Goal: Information Seeking & Learning: Learn about a topic

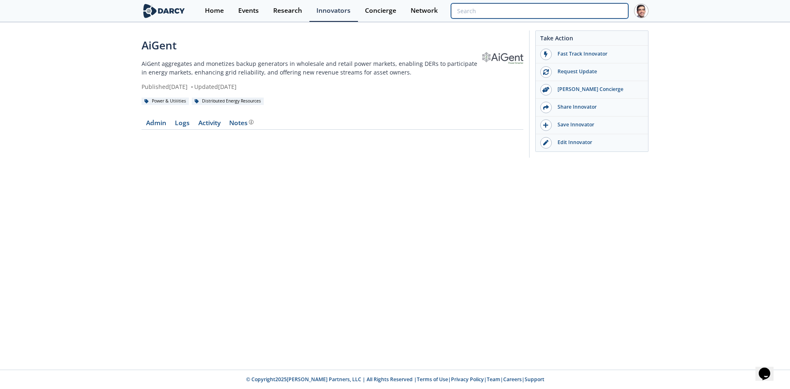
click at [603, 9] on input "search" at bounding box center [539, 10] width 177 height 15
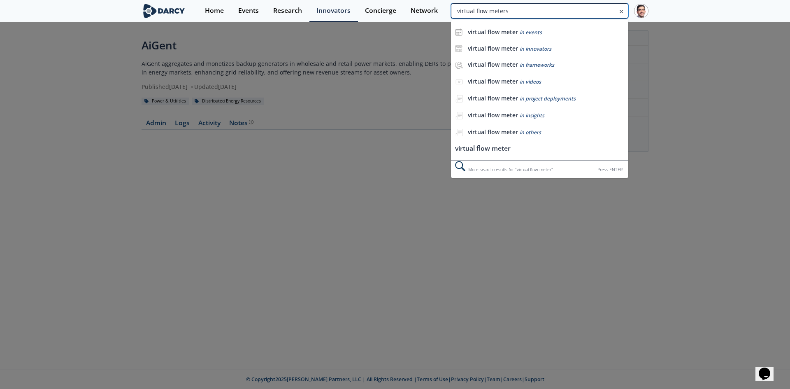
type input "virtual flow meters"
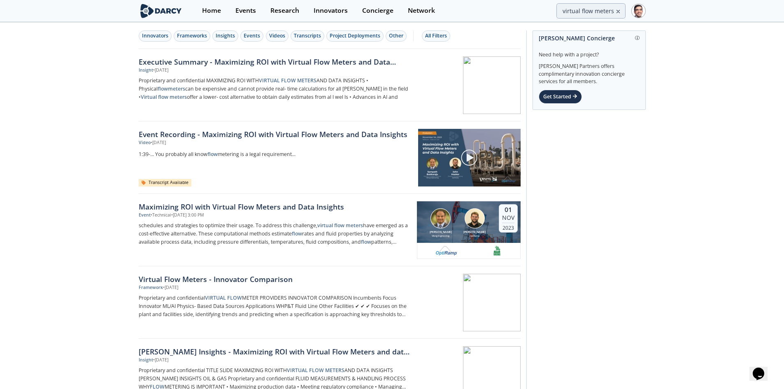
click at [323, 59] on div "Executive Summary - Maximizing ROI with Virtual Flow Meters and Data Insights" at bounding box center [275, 61] width 272 height 11
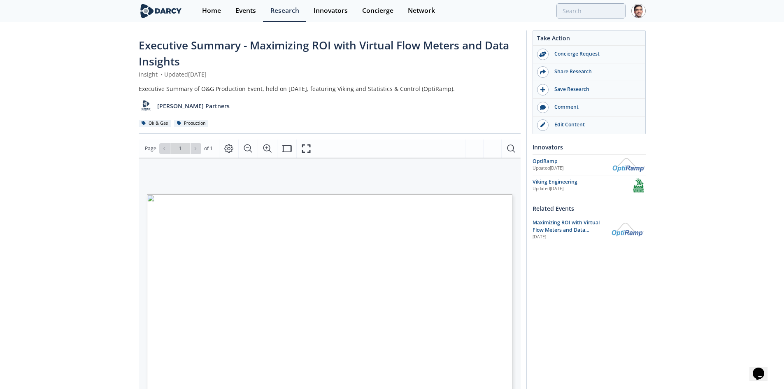
type input "virtual flow meters"
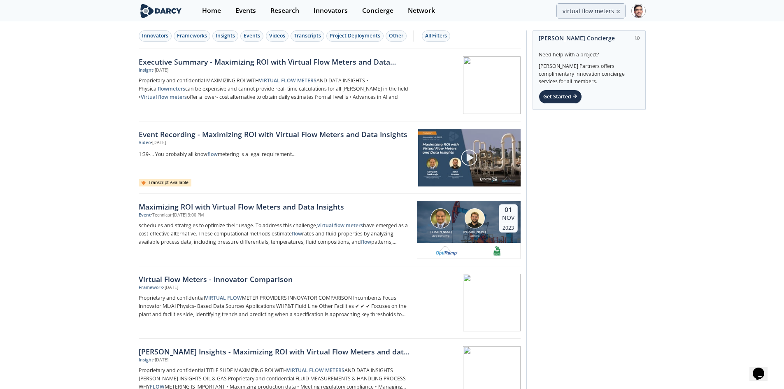
click at [261, 279] on div "Virtual Flow Meters - Innovator Comparison" at bounding box center [275, 279] width 272 height 11
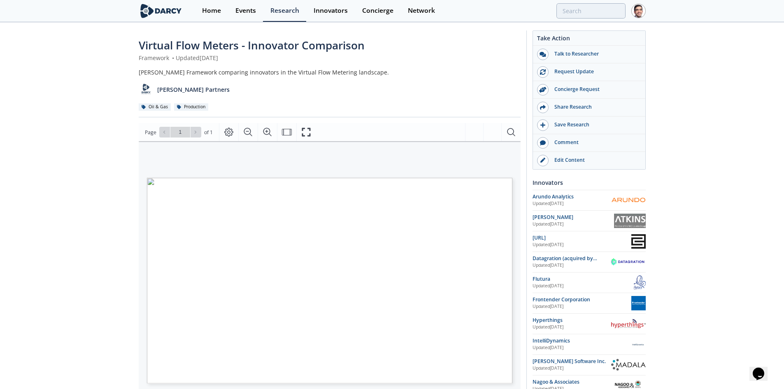
click at [561, 160] on div "Edit Content" at bounding box center [594, 159] width 92 height 7
type input "virtual flow meters"
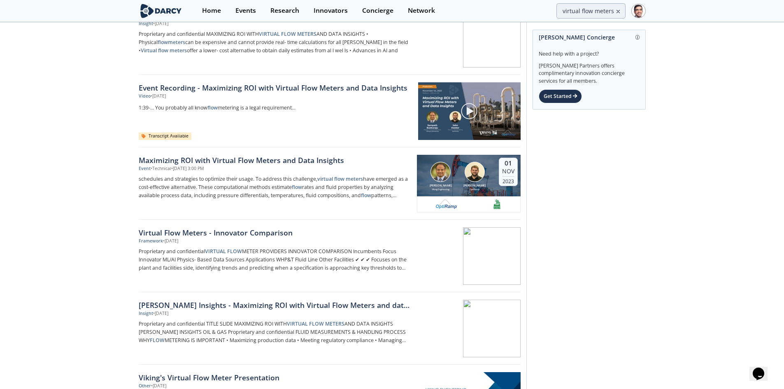
scroll to position [165, 0]
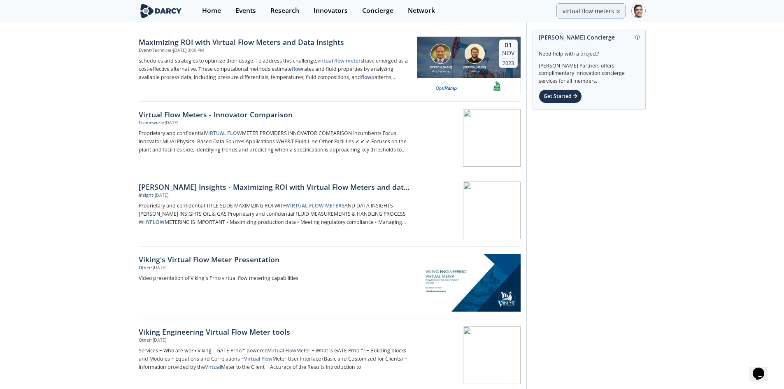
click at [267, 187] on div "Darcy Insights - Maximizing ROI with Virtual Flow Meters and data insights" at bounding box center [275, 186] width 272 height 11
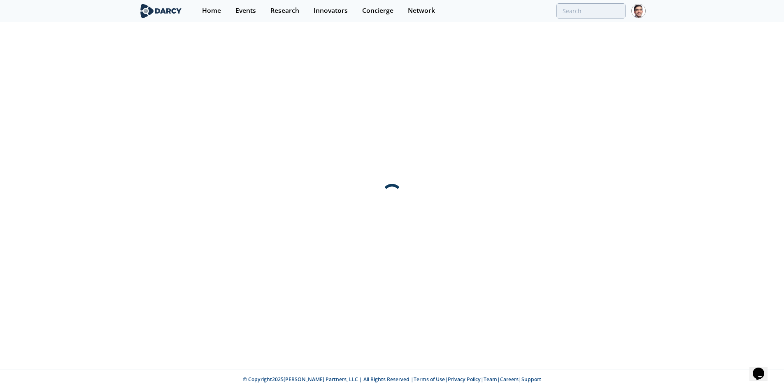
scroll to position [0, 0]
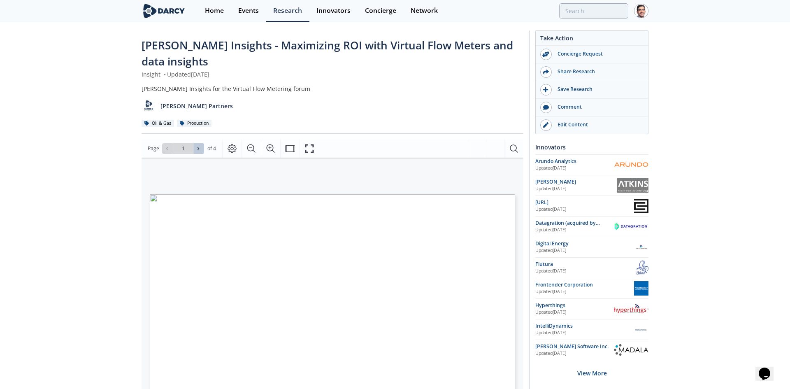
click at [197, 149] on icon at bounding box center [198, 148] width 5 height 5
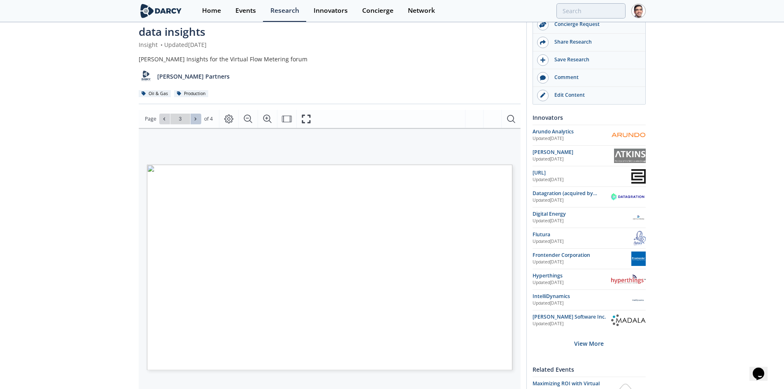
scroll to position [41, 0]
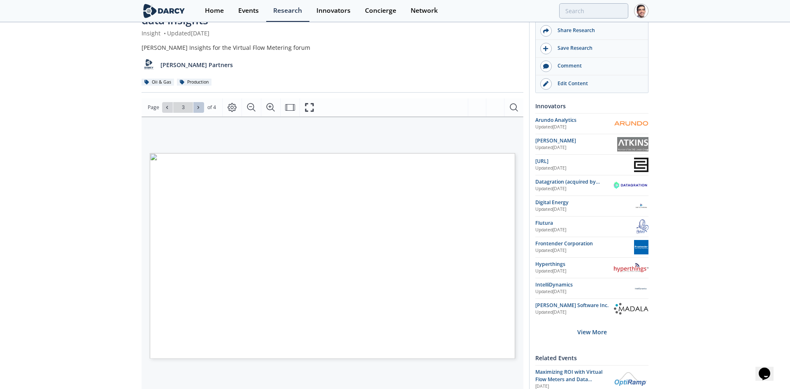
click at [202, 105] on button at bounding box center [198, 107] width 11 height 11
click at [166, 108] on icon at bounding box center [167, 107] width 2 height 3
type input "3"
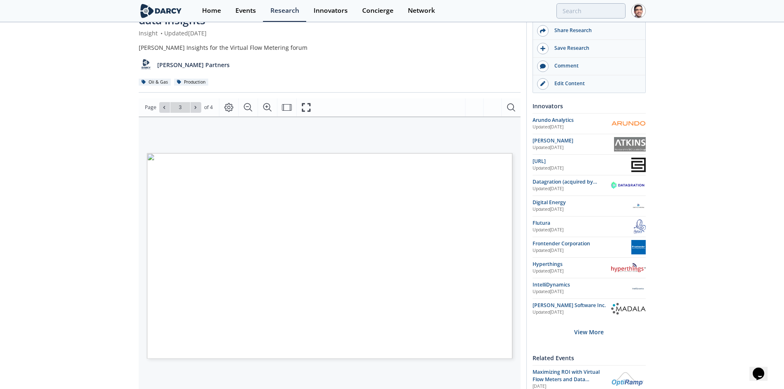
click at [570, 86] on div "Edit Content" at bounding box center [594, 83] width 92 height 7
click at [585, 18] on input "search" at bounding box center [536, 10] width 177 height 15
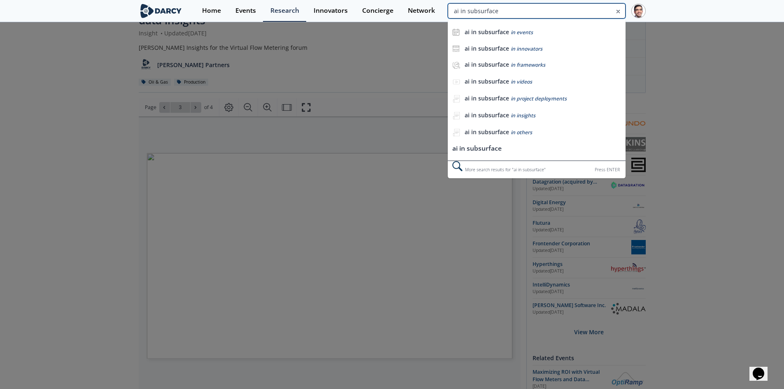
type input "ai in subsurface"
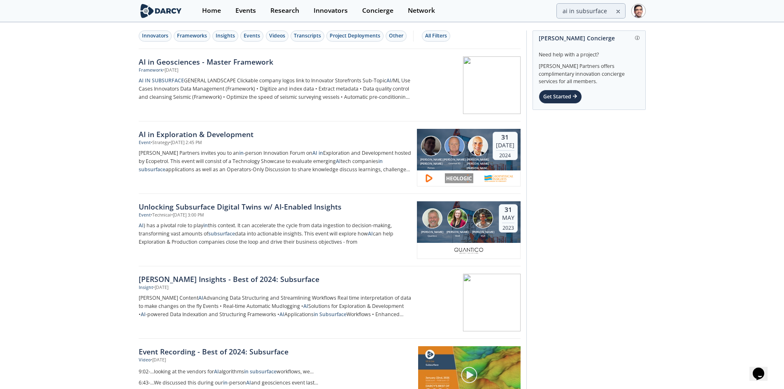
click at [234, 59] on div "AI in Geosciences - Master Framework" at bounding box center [275, 61] width 272 height 11
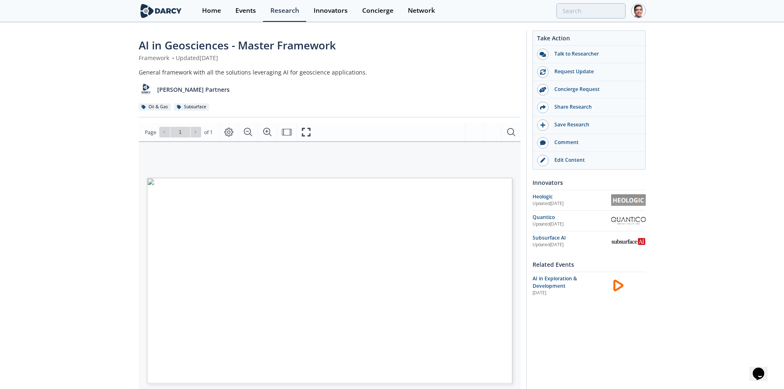
click at [566, 160] on div "Edit Content" at bounding box center [594, 159] width 92 height 7
drag, startPoint x: 588, startPoint y: 10, endPoint x: 604, endPoint y: 14, distance: 16.2
click at [588, 10] on input "search" at bounding box center [536, 10] width 177 height 15
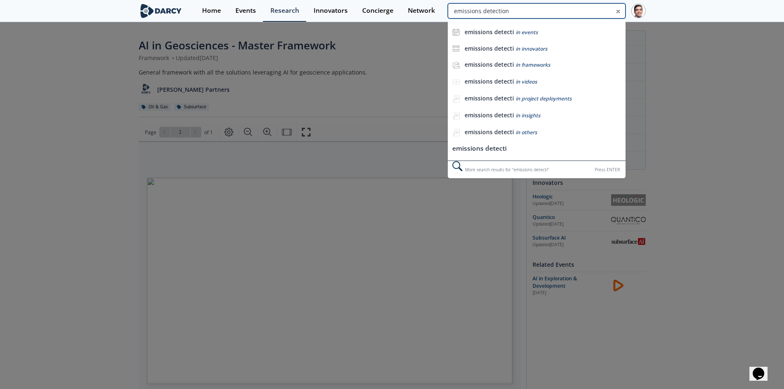
type input "emissions detection"
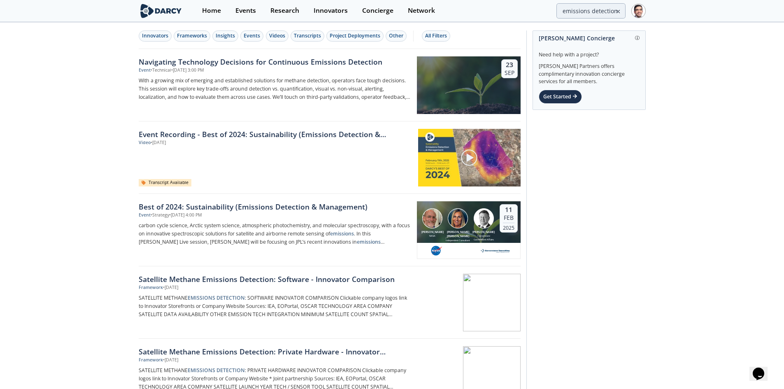
click at [229, 36] on div "Insights" at bounding box center [225, 35] width 19 height 7
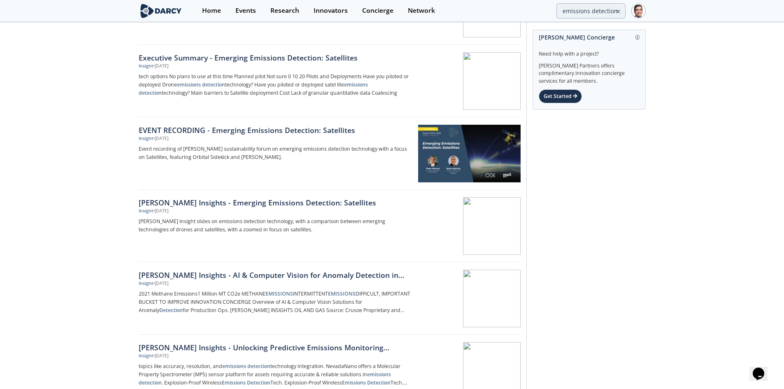
scroll to position [247, 0]
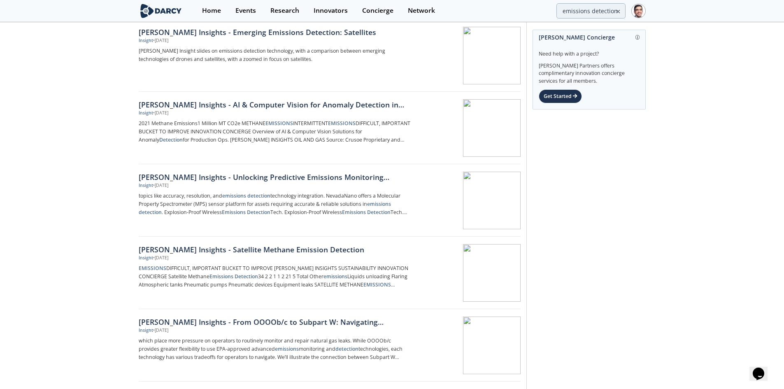
click at [292, 247] on div "Darcy Insights - Satellite Methane Emission Detection" at bounding box center [275, 249] width 272 height 11
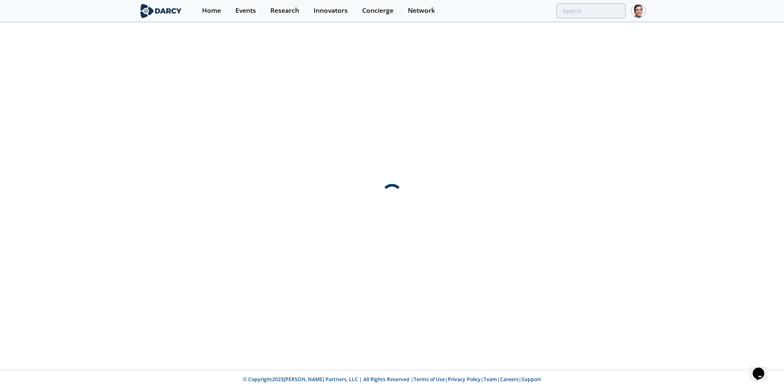
scroll to position [0, 0]
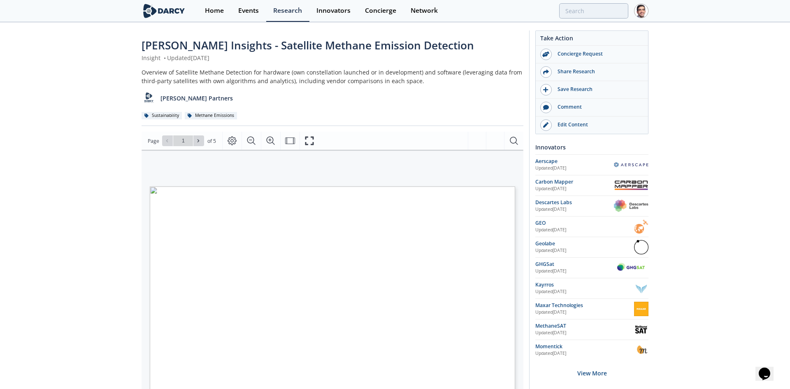
type input "2"
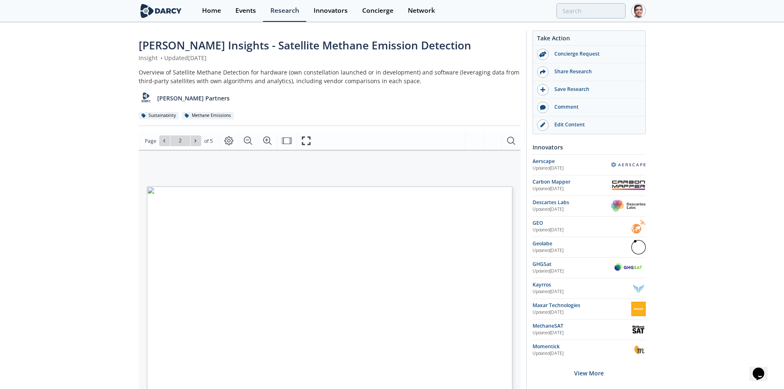
type input "emissions detection"
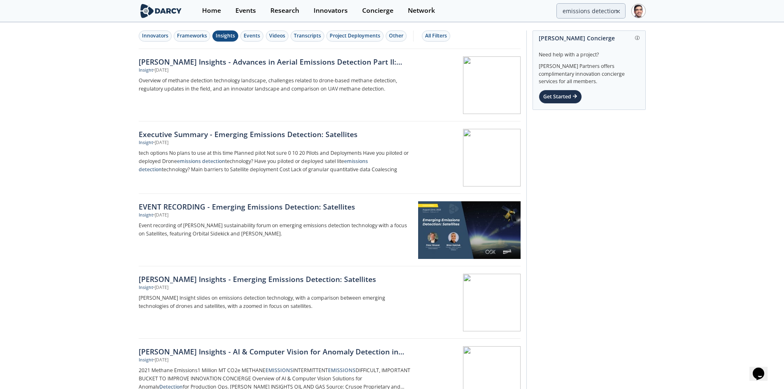
click at [230, 62] on div "Darcy Insights - Advances in Aerial Emissions Detection Part II: Drone Innovati…" at bounding box center [275, 61] width 272 height 11
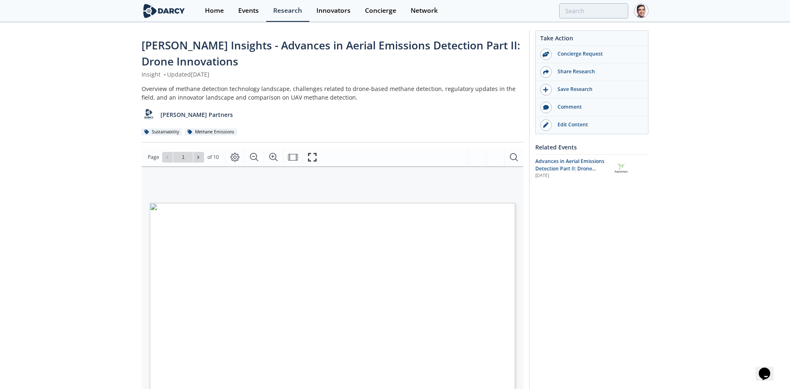
type input "2"
type input "3"
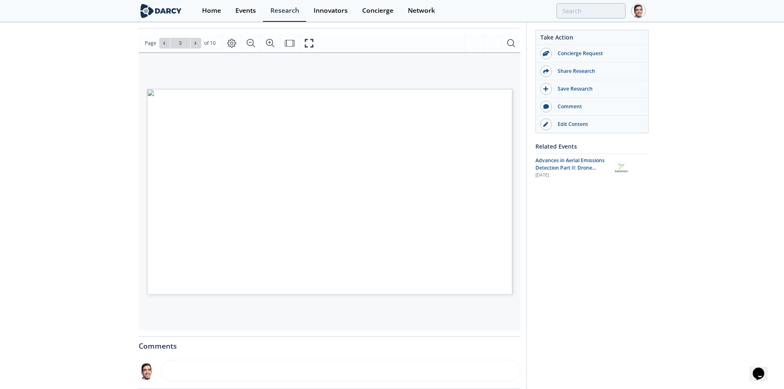
scroll to position [123, 0]
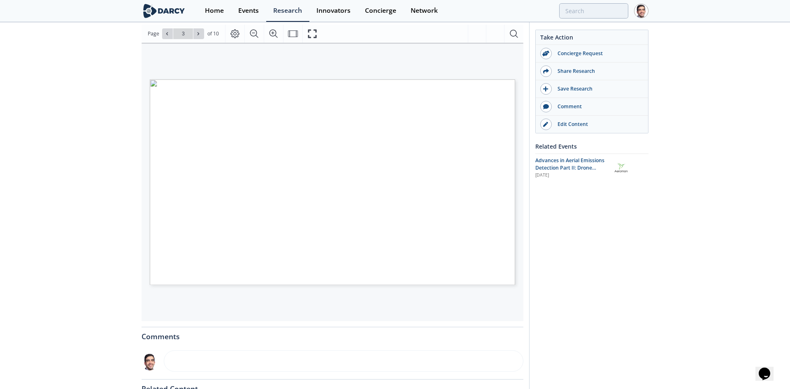
type input "4"
type input "3"
drag, startPoint x: 311, startPoint y: 144, endPoint x: 569, endPoint y: 123, distance: 258.0
click at [569, 123] on div "Edit Content" at bounding box center [598, 124] width 92 height 7
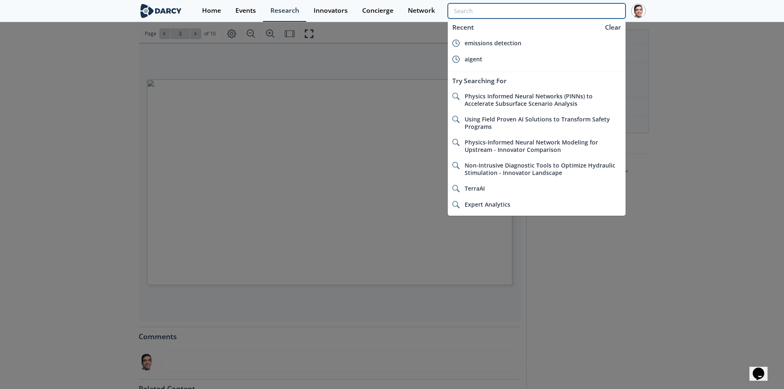
click at [594, 14] on input "search" at bounding box center [536, 10] width 177 height 15
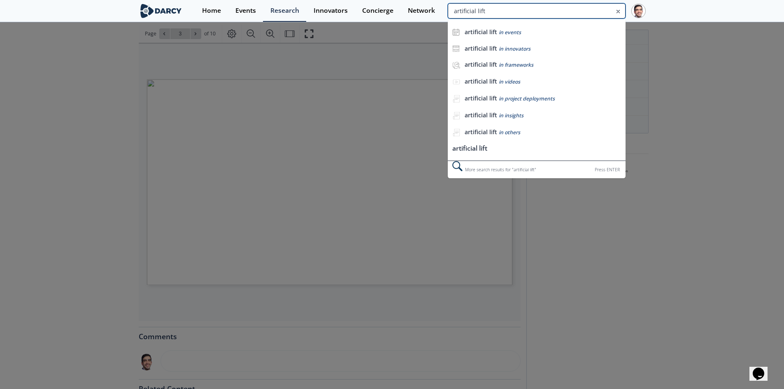
type input "artificial lift"
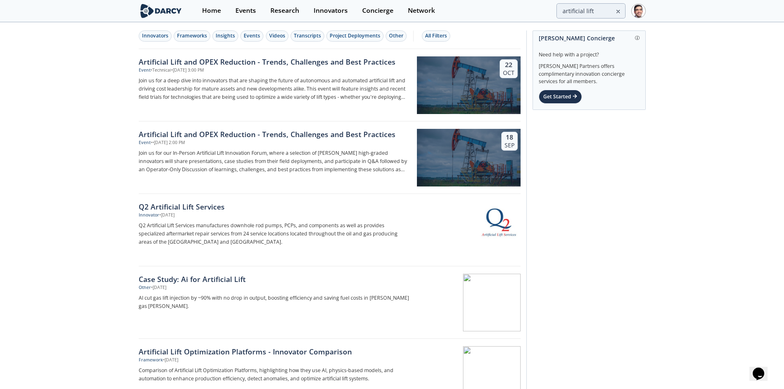
click at [149, 37] on div "Innovators" at bounding box center [155, 35] width 26 height 7
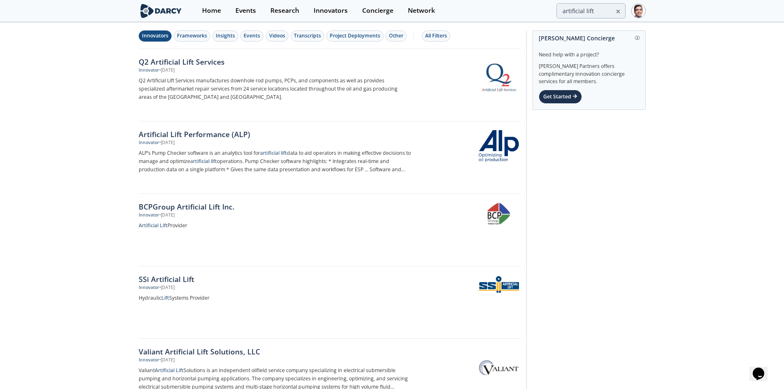
click at [183, 35] on div "Frameworks" at bounding box center [192, 35] width 30 height 7
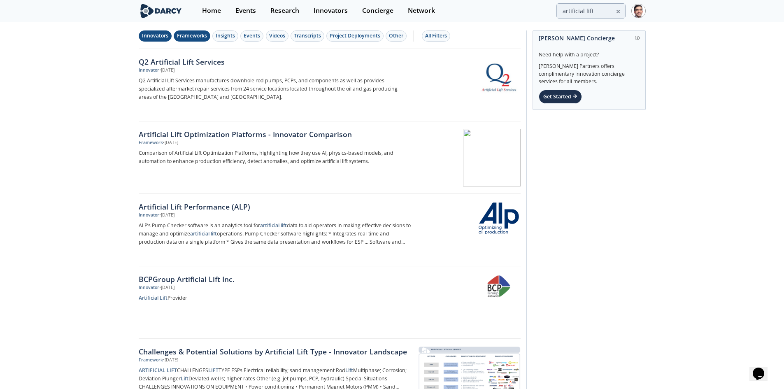
click at [146, 40] on button "Innovators" at bounding box center [155, 35] width 33 height 11
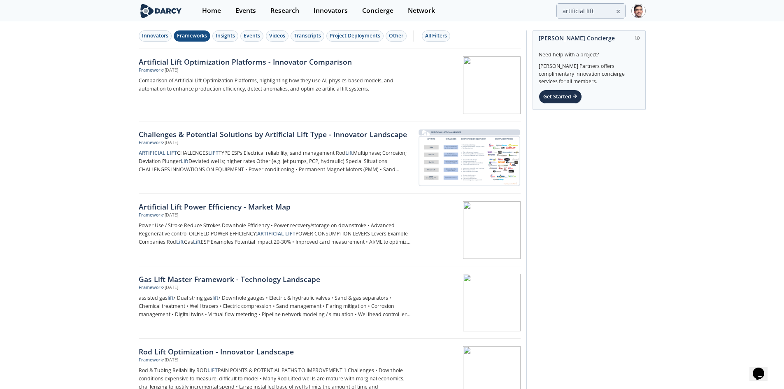
click at [239, 60] on div "Artificial Lift Optimization Platforms​ - Innovator Comparison" at bounding box center [275, 61] width 272 height 11
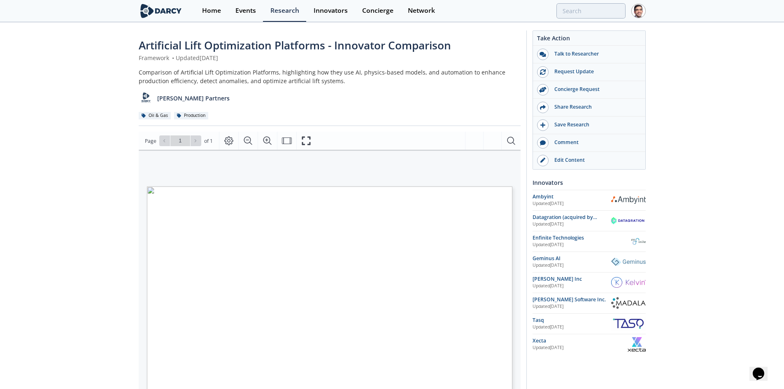
click at [570, 163] on div "Edit Content" at bounding box center [594, 159] width 92 height 7
type input "artificial lift"
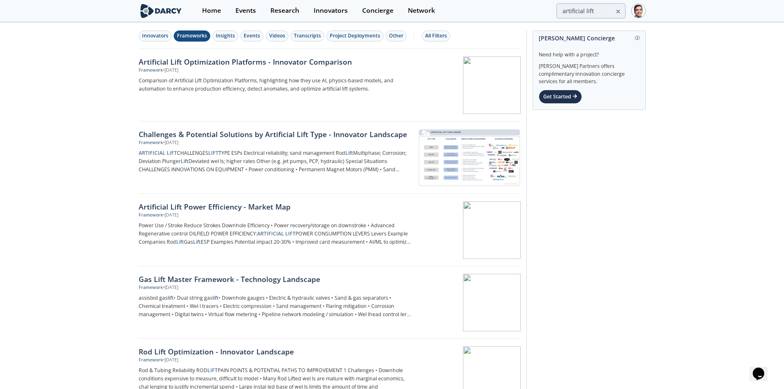
click at [224, 36] on div "Insights" at bounding box center [225, 35] width 19 height 7
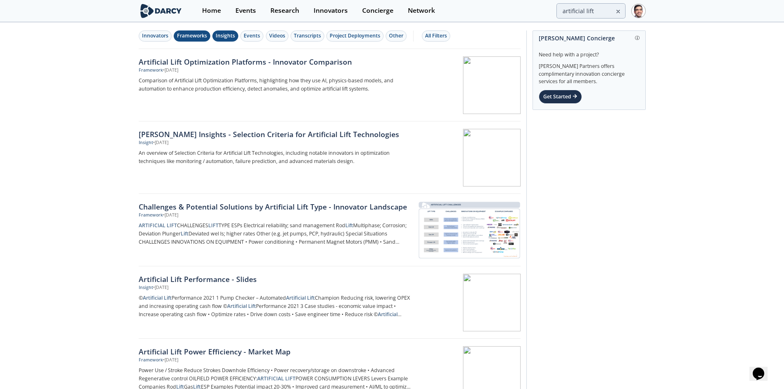
click at [197, 36] on div "Frameworks" at bounding box center [192, 35] width 30 height 7
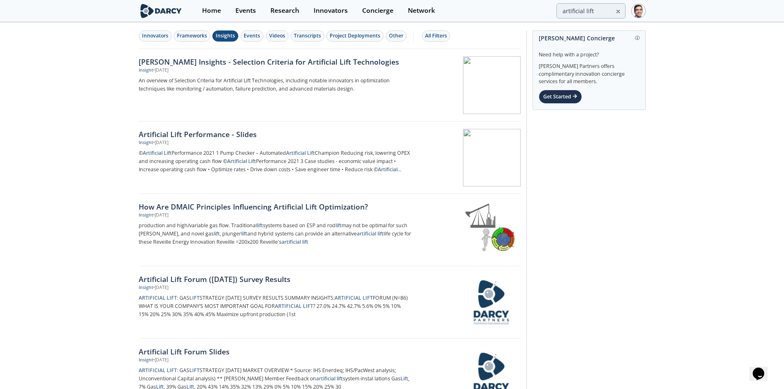
click at [202, 63] on div "Darcy Insights - Selection Criteria for Artificial Lift Technologies" at bounding box center [275, 61] width 272 height 11
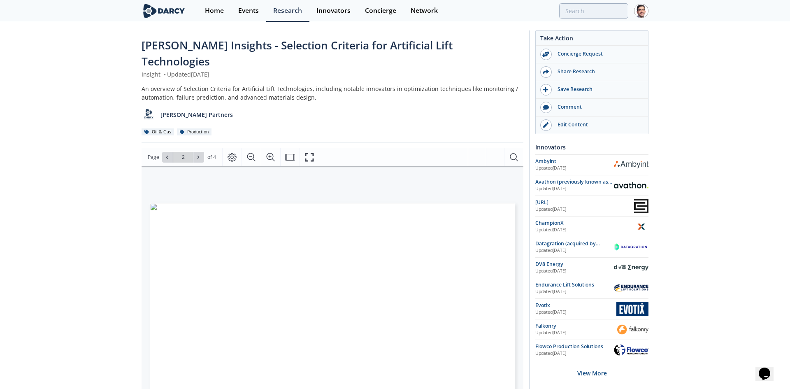
type input "1"
